Goal: Information Seeking & Learning: Learn about a topic

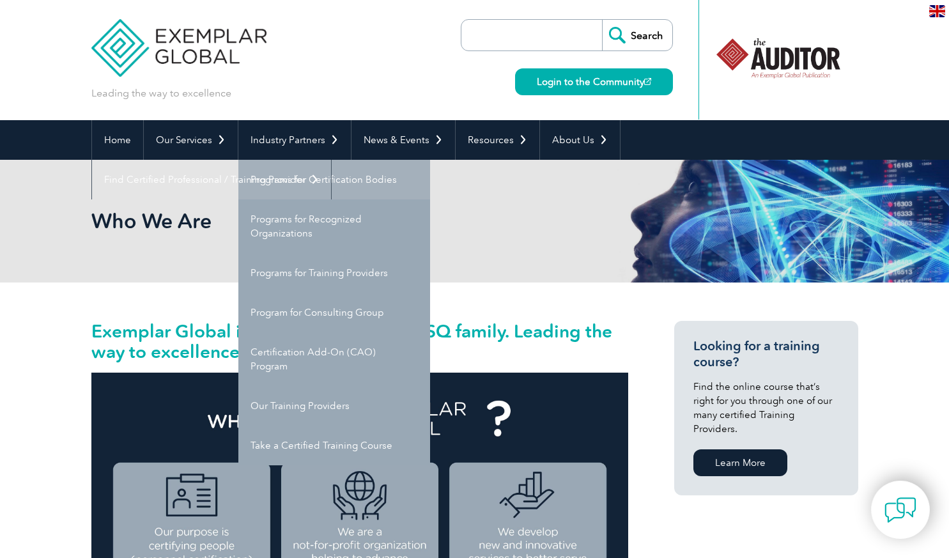
click at [262, 169] on link "Programs for Certification Bodies" at bounding box center [334, 180] width 192 height 40
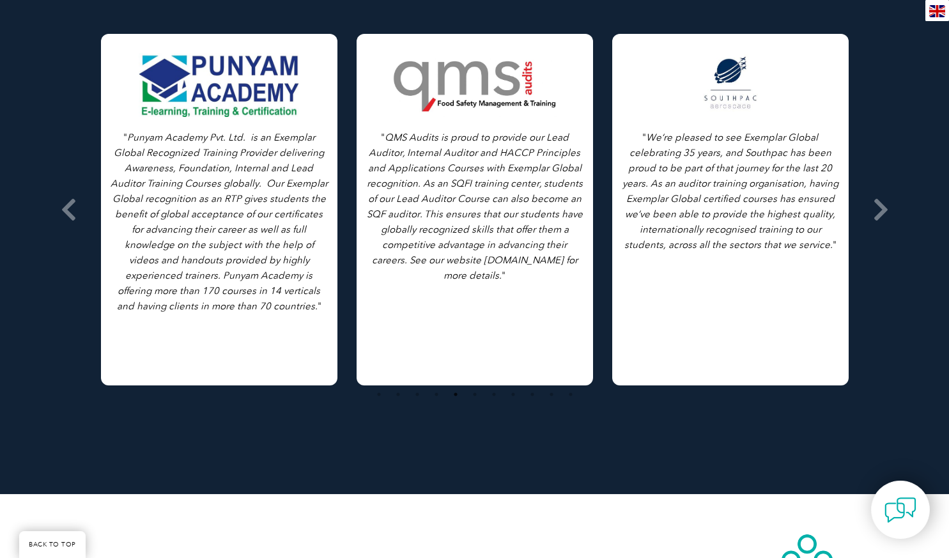
scroll to position [1711, 0]
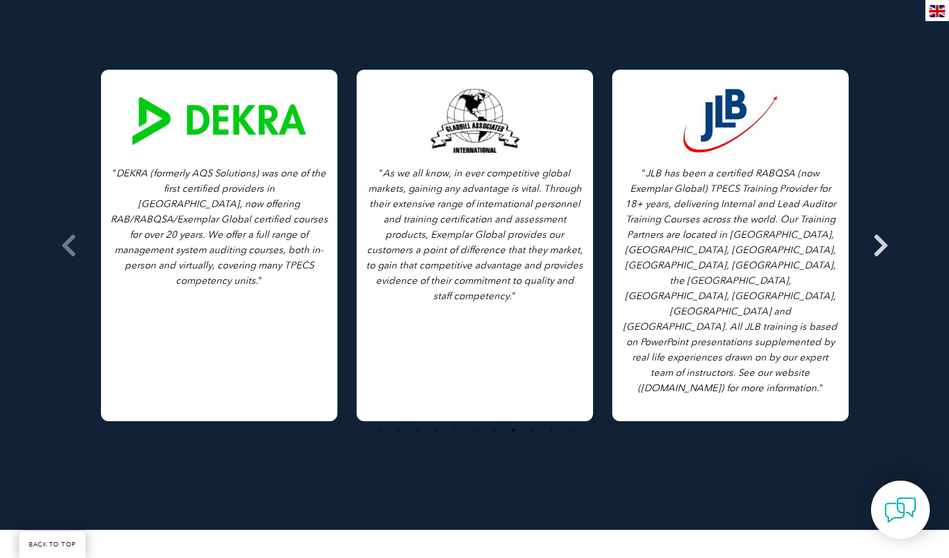
click at [885, 245] on icon at bounding box center [881, 245] width 16 height 0
click at [881, 245] on icon at bounding box center [881, 245] width 16 height 0
click at [877, 245] on icon at bounding box center [881, 245] width 16 height 0
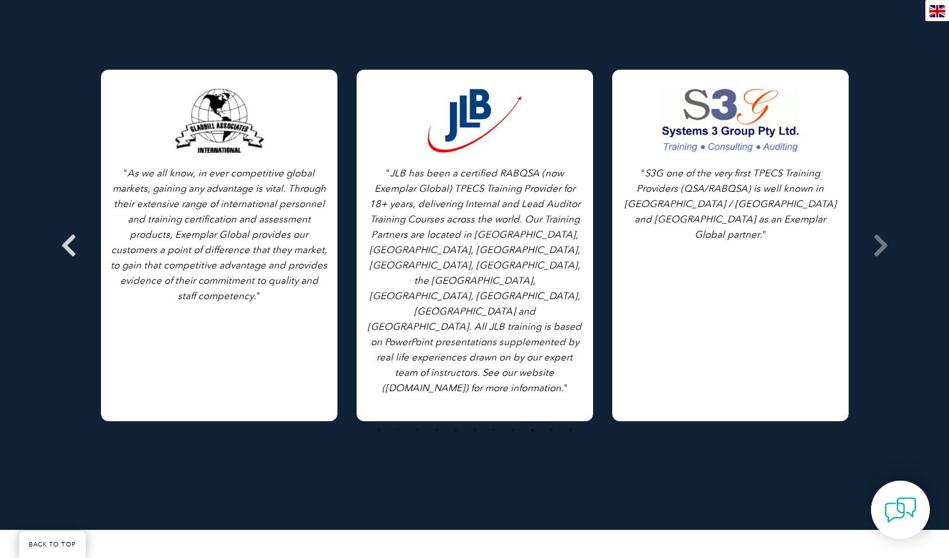
click at [74, 245] on icon at bounding box center [69, 245] width 16 height 0
click at [75, 245] on icon at bounding box center [69, 245] width 16 height 0
click at [74, 245] on icon at bounding box center [69, 245] width 16 height 0
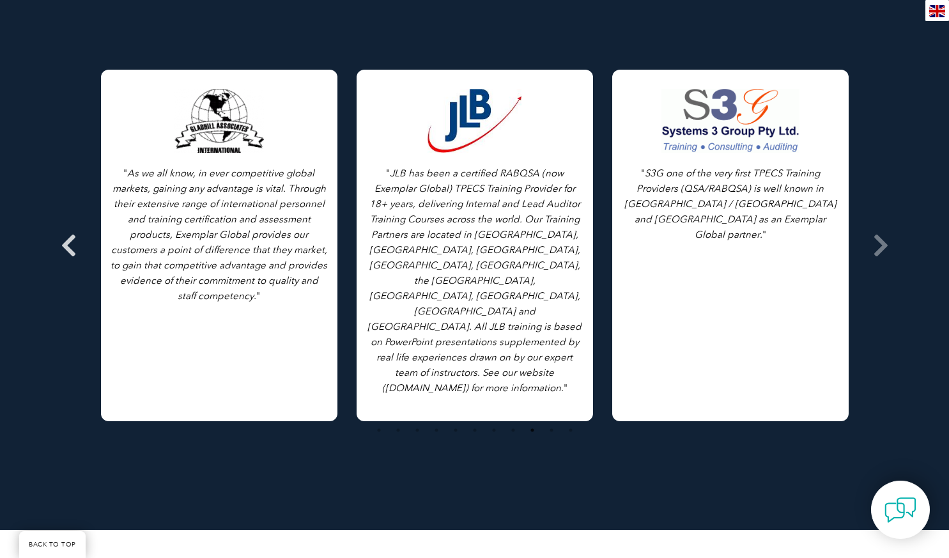
click at [77, 243] on span at bounding box center [68, 245] width 31 height 479
click at [70, 245] on icon at bounding box center [69, 245] width 16 height 0
click at [62, 245] on icon at bounding box center [69, 245] width 16 height 0
click at [66, 245] on icon at bounding box center [69, 245] width 16 height 0
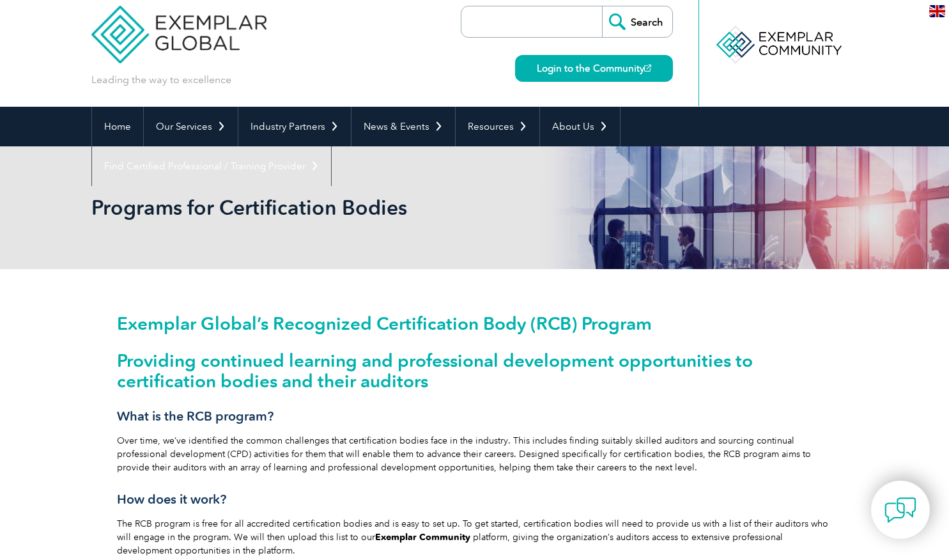
scroll to position [0, 0]
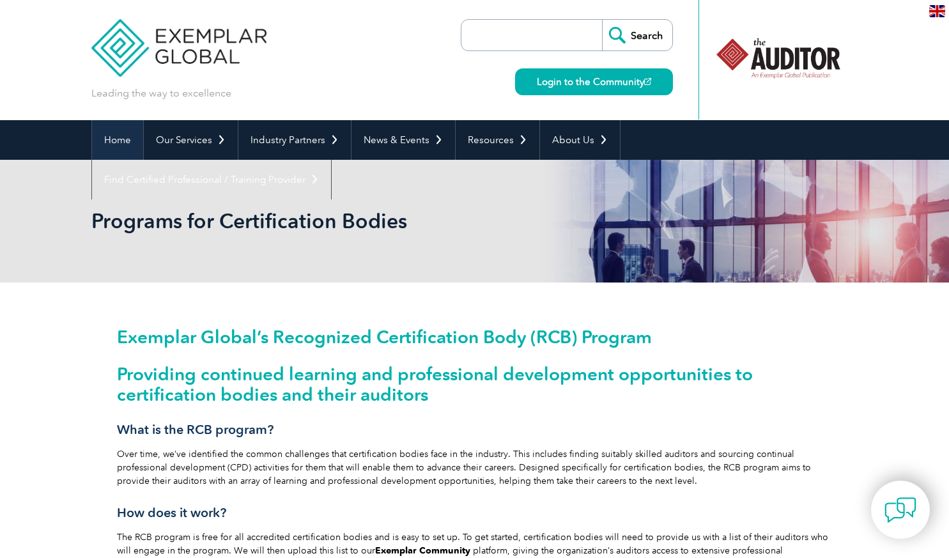
click at [119, 139] on link "Home" at bounding box center [117, 140] width 51 height 40
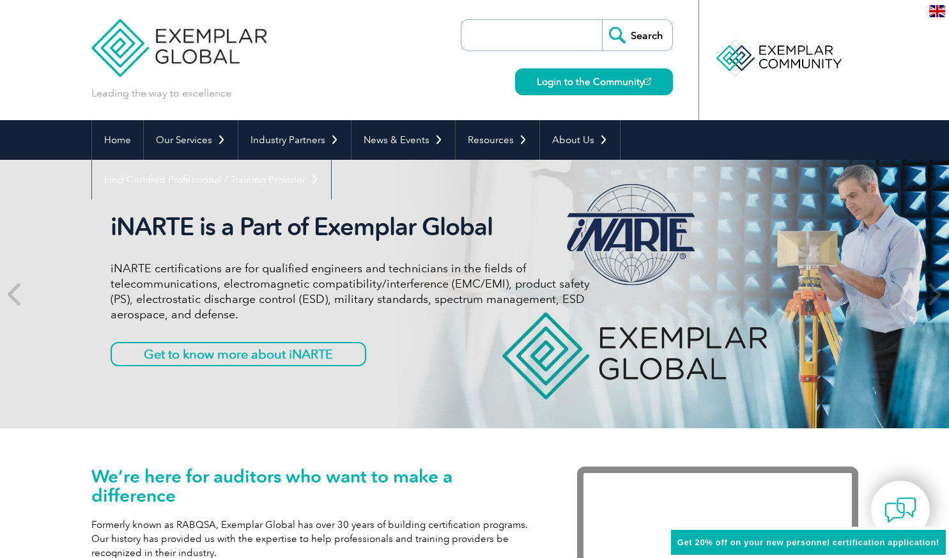
click at [516, 42] on input "search" at bounding box center [535, 35] width 134 height 31
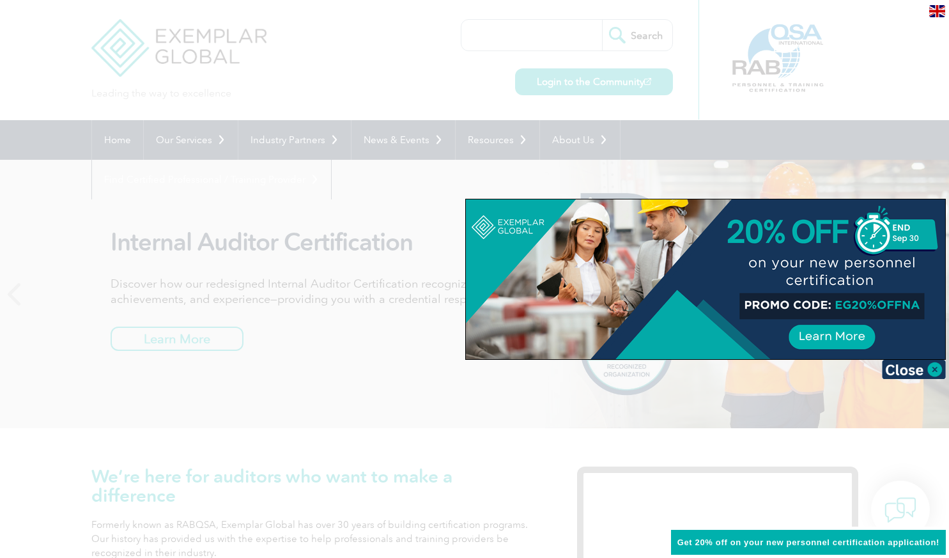
click at [511, 21] on div at bounding box center [474, 279] width 949 height 558
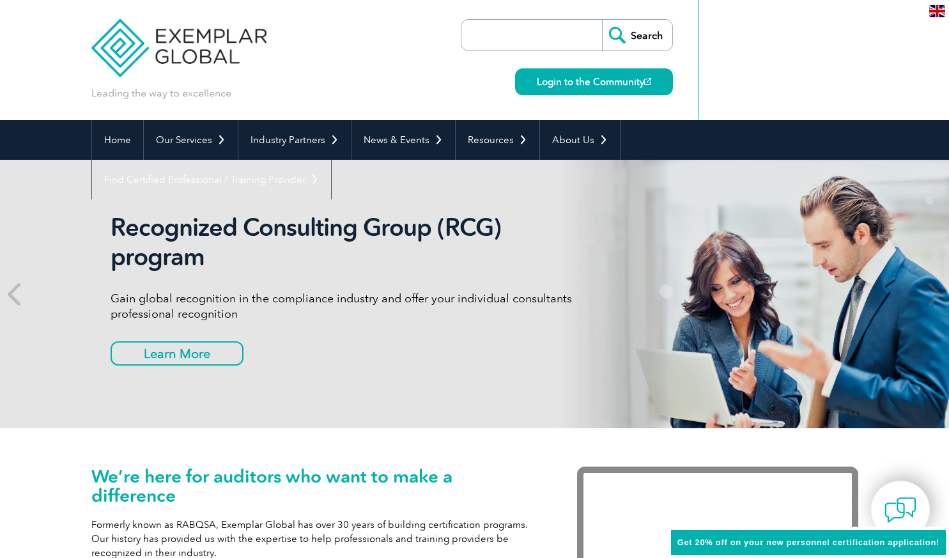
click at [501, 27] on input "search" at bounding box center [535, 35] width 134 height 31
type input "sai global"
click at [602, 20] on input "Search" at bounding box center [637, 35] width 70 height 31
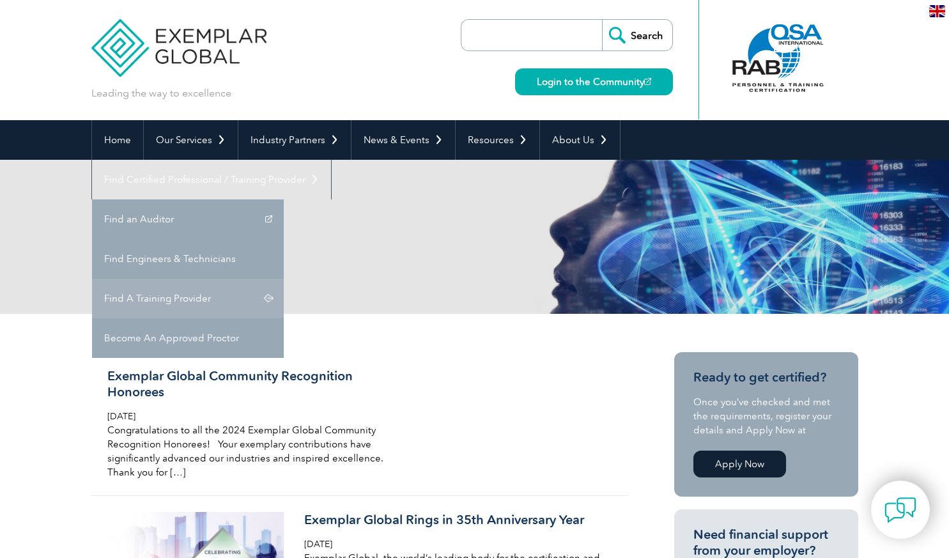
click at [284, 279] on link "Find A Training Provider" at bounding box center [188, 299] width 192 height 40
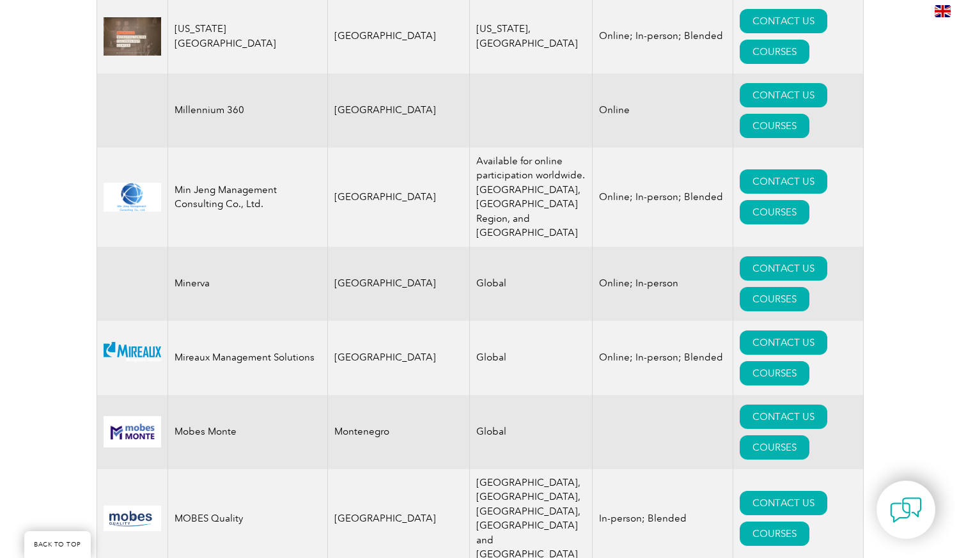
scroll to position [12759, 0]
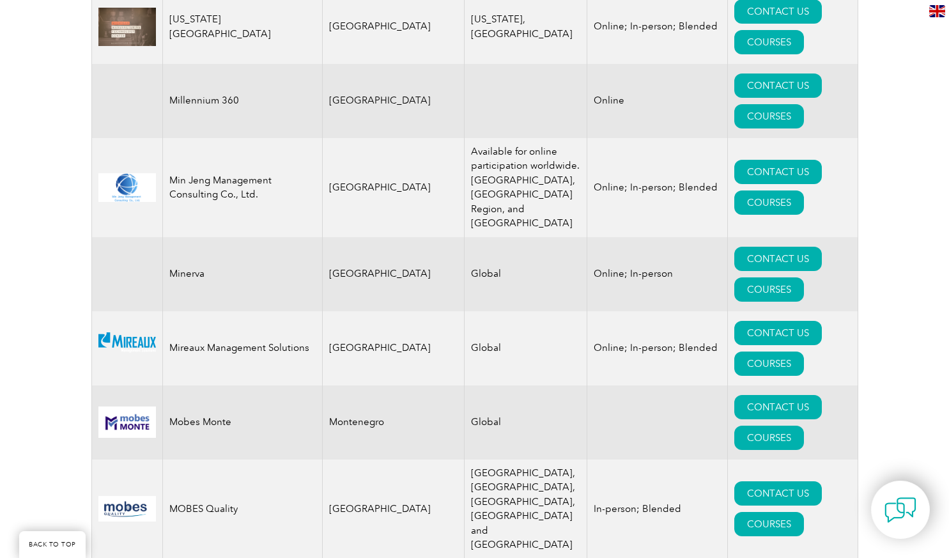
drag, startPoint x: 440, startPoint y: 163, endPoint x: 515, endPoint y: 196, distance: 82.4
drag, startPoint x: 536, startPoint y: 182, endPoint x: 613, endPoint y: 198, distance: 79.0
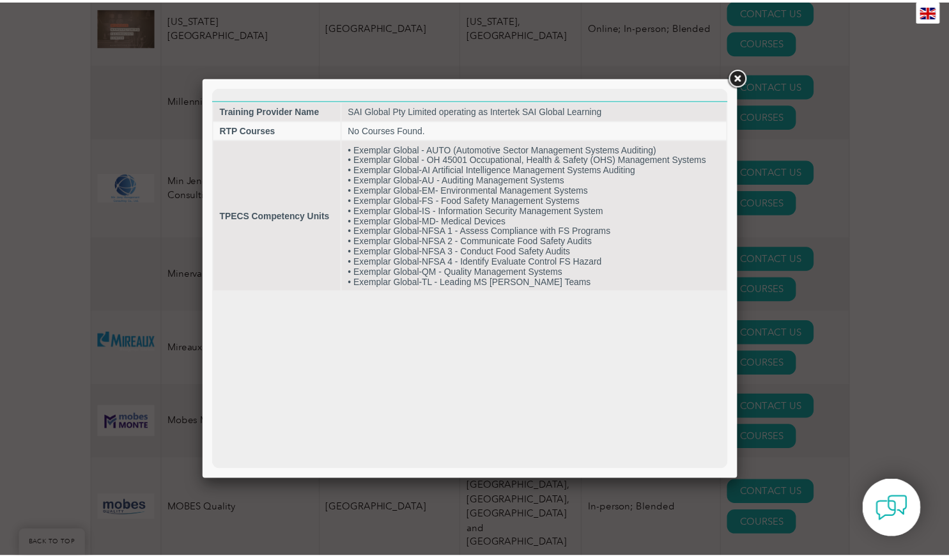
scroll to position [0, 0]
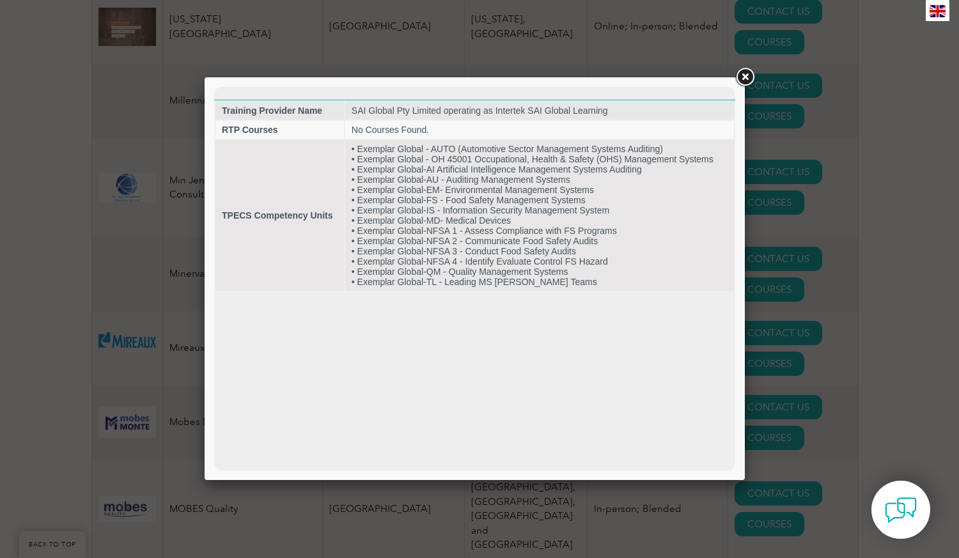
click at [740, 77] on link at bounding box center [744, 77] width 23 height 23
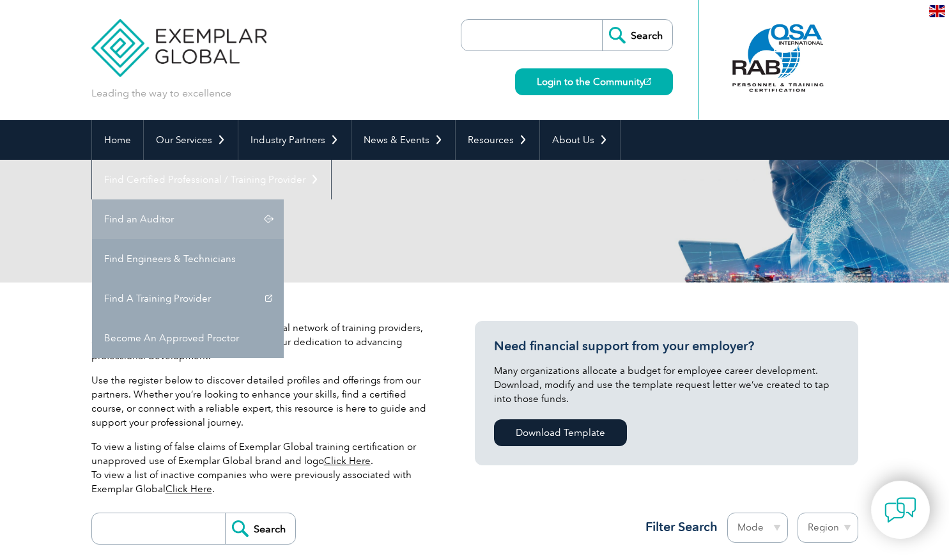
click at [284, 199] on link "Find an Auditor" at bounding box center [188, 219] width 192 height 40
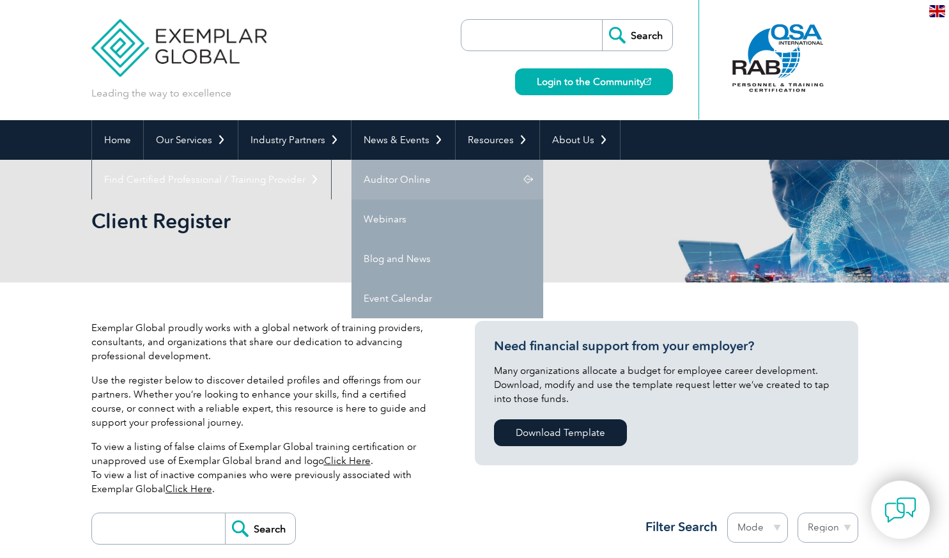
click at [403, 190] on link "Auditor Online" at bounding box center [448, 180] width 192 height 40
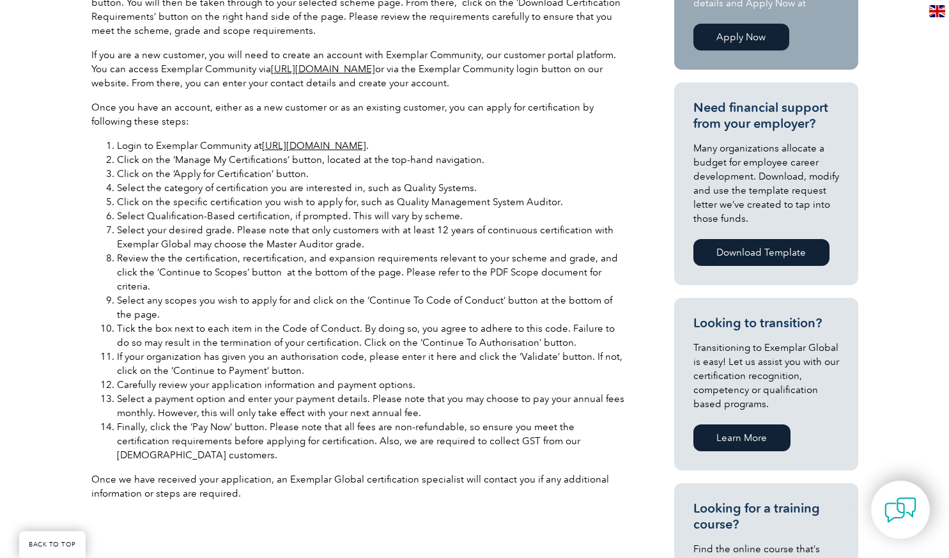
scroll to position [327, 0]
